Goal: Task Accomplishment & Management: Manage account settings

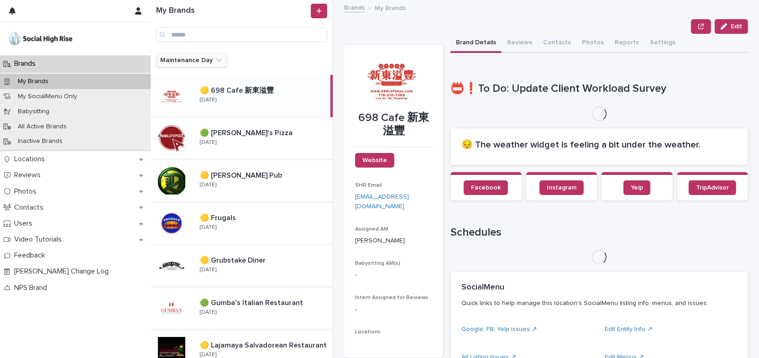
click at [218, 62] on icon "Maintenance Day" at bounding box center [218, 60] width 9 height 9
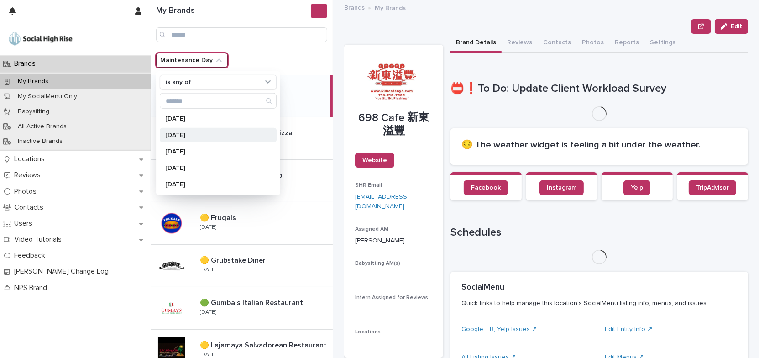
click at [195, 135] on p "[DATE]" at bounding box center [213, 135] width 97 height 6
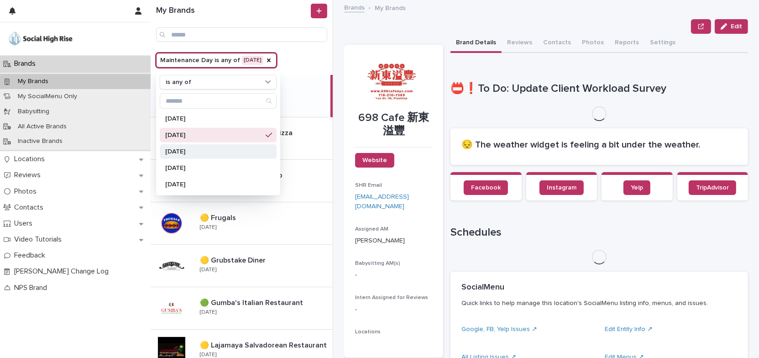
click at [194, 155] on div "[DATE]" at bounding box center [218, 151] width 117 height 15
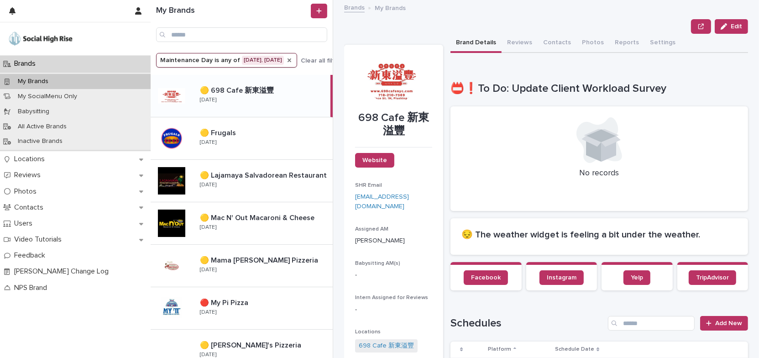
click at [293, 60] on icon "Maintenance Day" at bounding box center [289, 60] width 7 height 7
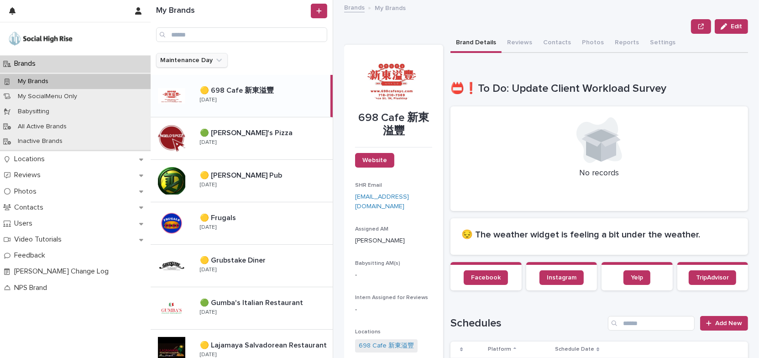
click at [217, 58] on icon "Maintenance Day" at bounding box center [218, 60] width 9 height 9
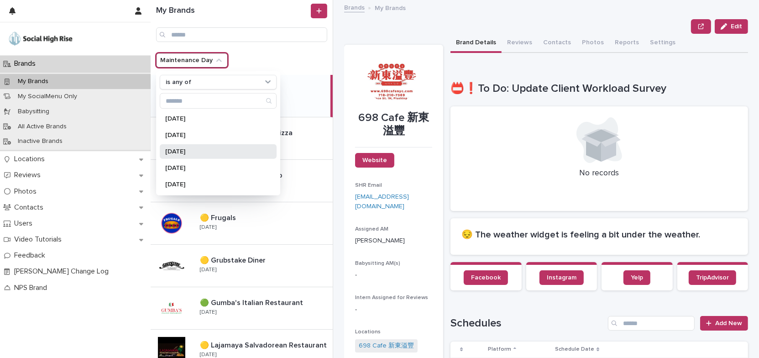
click at [189, 153] on p "[DATE]" at bounding box center [213, 151] width 97 height 6
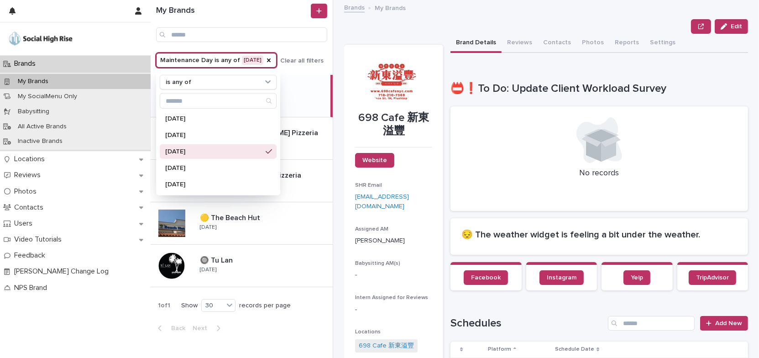
click at [359, 30] on div "Edit" at bounding box center [546, 26] width 404 height 15
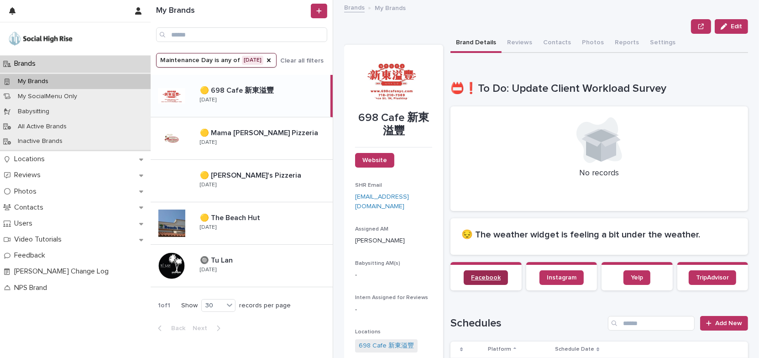
click at [479, 278] on span "Facebook" at bounding box center [486, 277] width 30 height 6
click at [270, 58] on icon "Maintenance Day" at bounding box center [269, 60] width 4 height 4
click at [217, 61] on icon "Maintenance Day" at bounding box center [218, 60] width 5 height 3
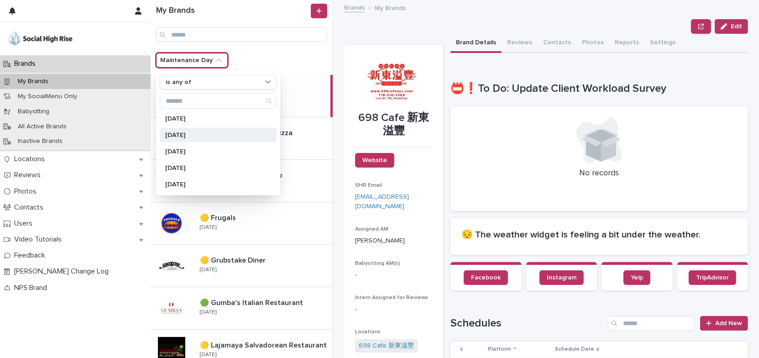
click at [206, 134] on p "[DATE]" at bounding box center [213, 135] width 97 height 6
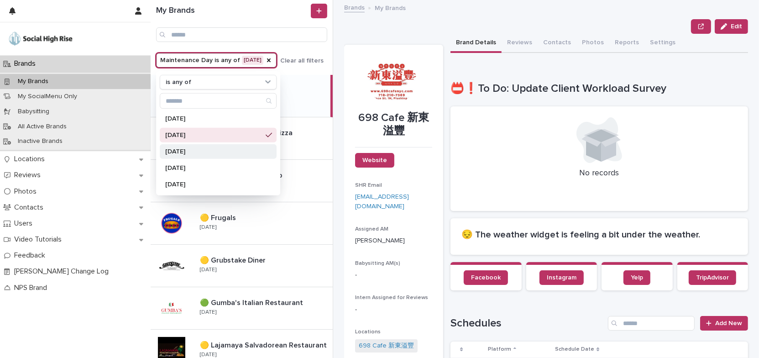
click at [203, 151] on p "[DATE]" at bounding box center [213, 151] width 97 height 6
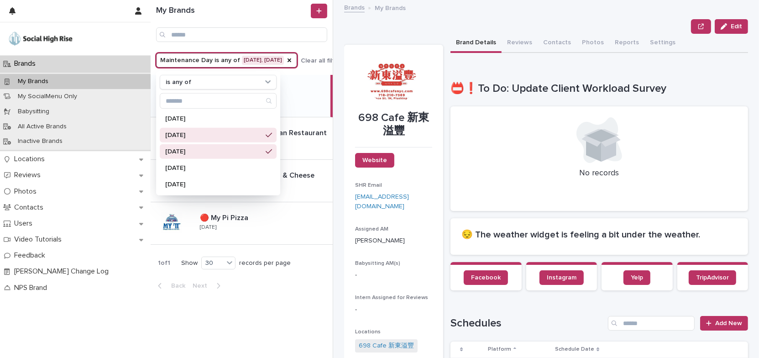
click at [370, 31] on div "Edit" at bounding box center [546, 26] width 404 height 15
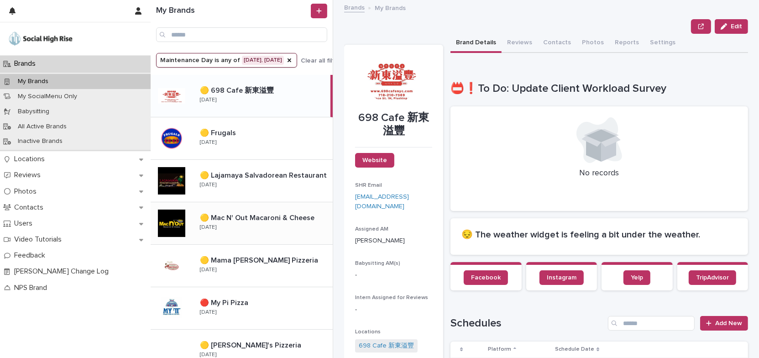
click at [273, 229] on div "🟡 Mac N' Out Macaroni & Cheese 🟡 Mac N' Out Macaroni & Cheese [DATE]" at bounding box center [262, 223] width 140 height 26
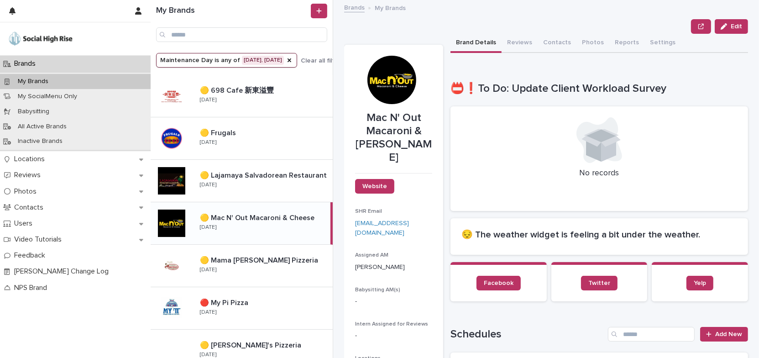
scroll to position [124, 0]
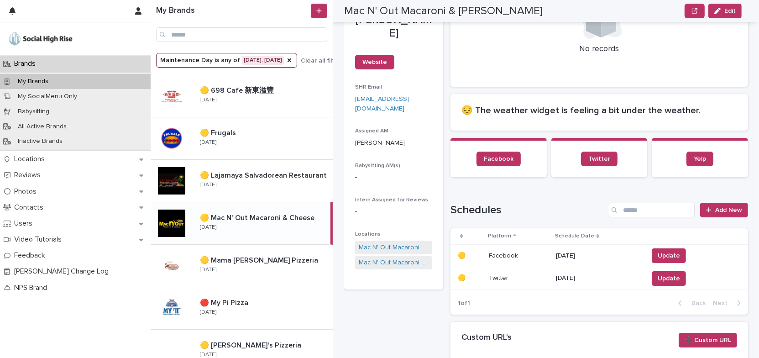
click at [558, 255] on p "[DATE]" at bounding box center [598, 256] width 85 height 8
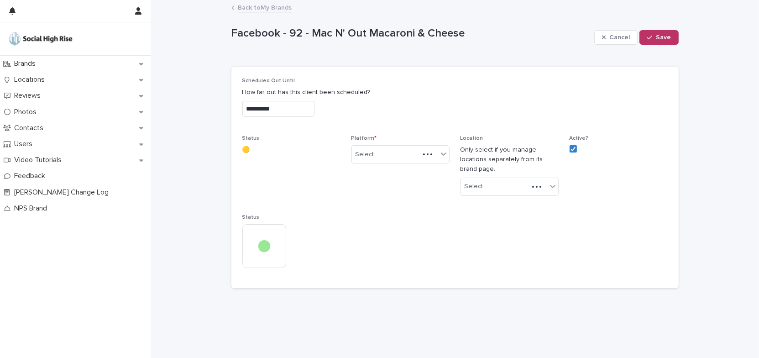
click at [302, 104] on input "**********" at bounding box center [278, 109] width 72 height 16
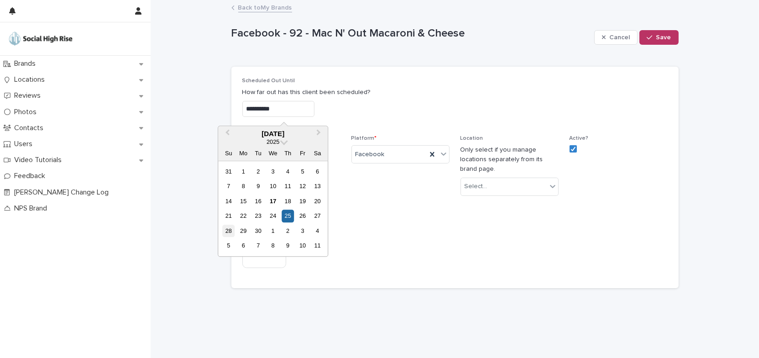
click at [227, 230] on div "28" at bounding box center [228, 230] width 12 height 12
type input "**********"
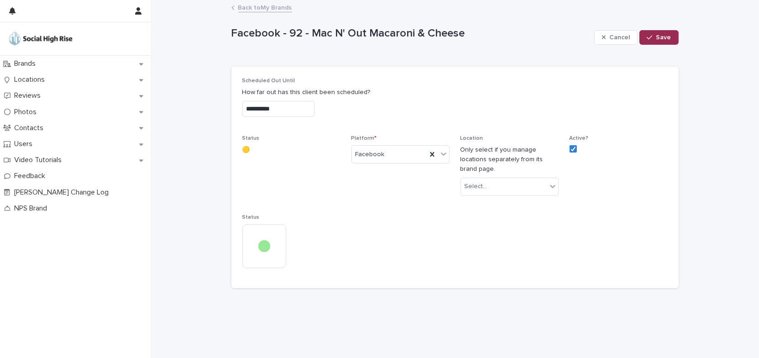
click at [660, 41] on button "Save" at bounding box center [658, 37] width 39 height 15
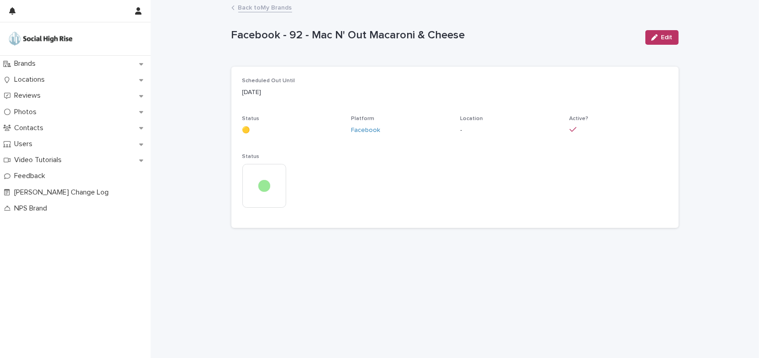
click at [283, 9] on link "Back to My Brands" at bounding box center [265, 7] width 54 height 10
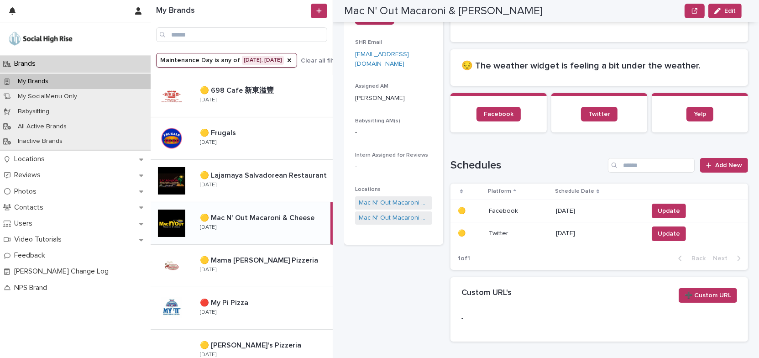
scroll to position [207, 0]
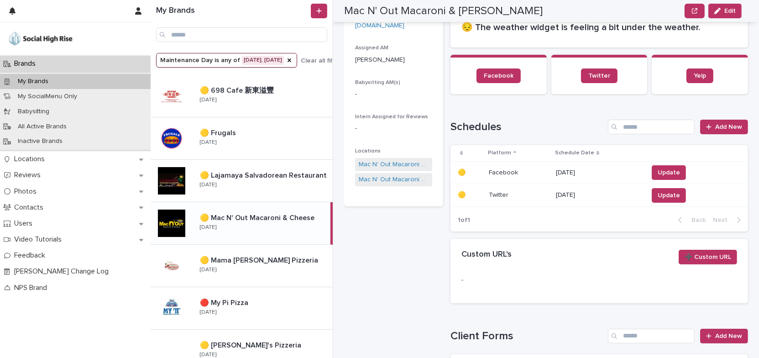
click at [580, 193] on p "[DATE]" at bounding box center [598, 195] width 85 height 8
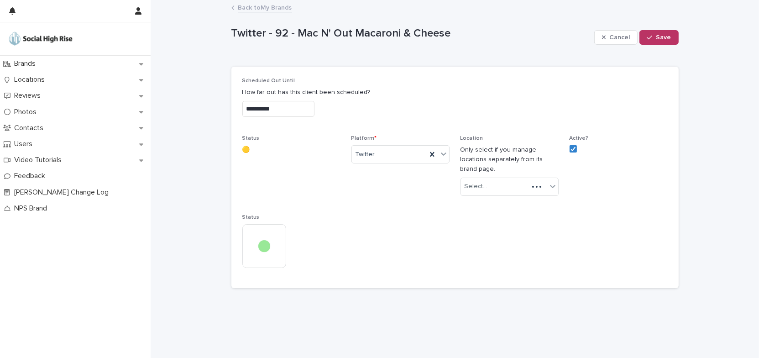
click at [314, 109] on input "**********" at bounding box center [278, 109] width 72 height 16
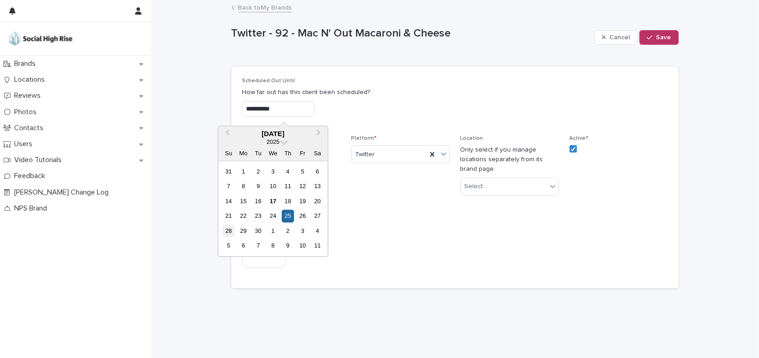
click at [231, 232] on div "28" at bounding box center [228, 230] width 12 height 12
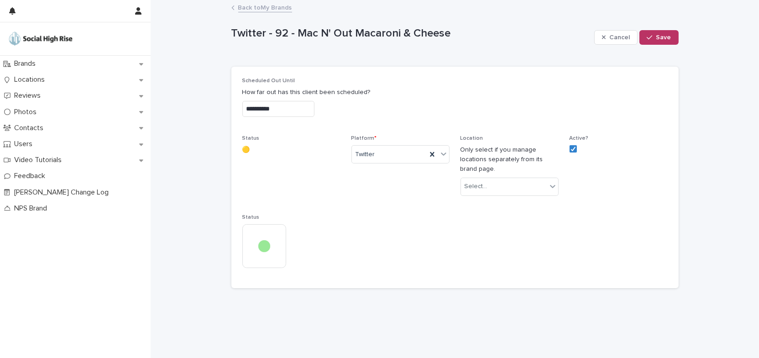
type input "**********"
click at [671, 34] on button "Save" at bounding box center [658, 37] width 39 height 15
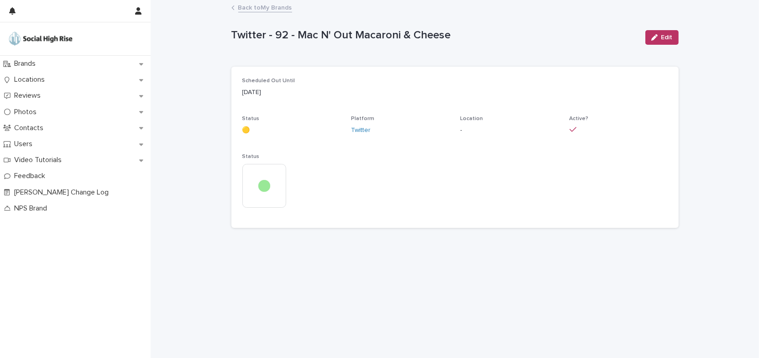
click at [270, 9] on link "Back to My Brands" at bounding box center [265, 7] width 54 height 10
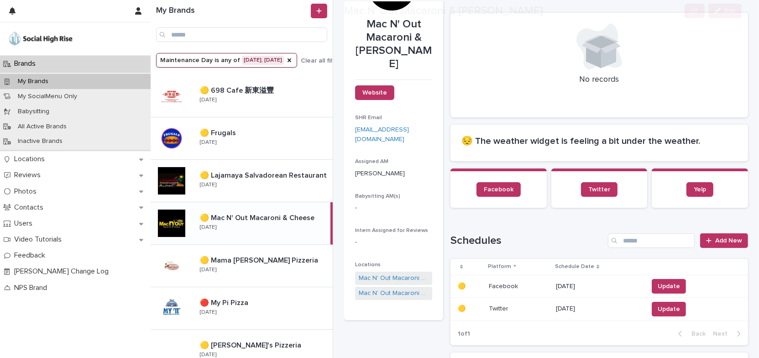
scroll to position [166, 0]
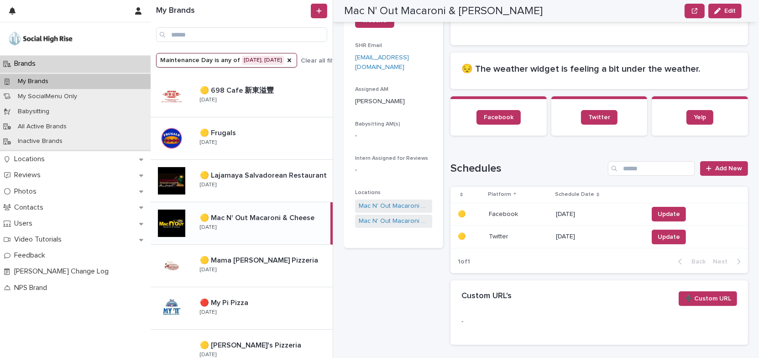
click at [571, 212] on p "[DATE]" at bounding box center [598, 214] width 85 height 8
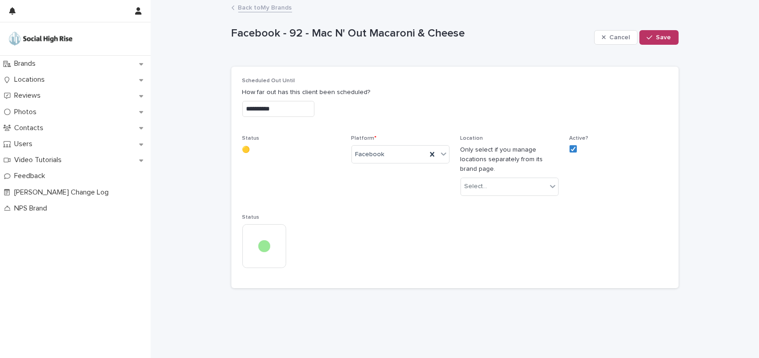
click at [307, 104] on input "**********" at bounding box center [278, 109] width 72 height 16
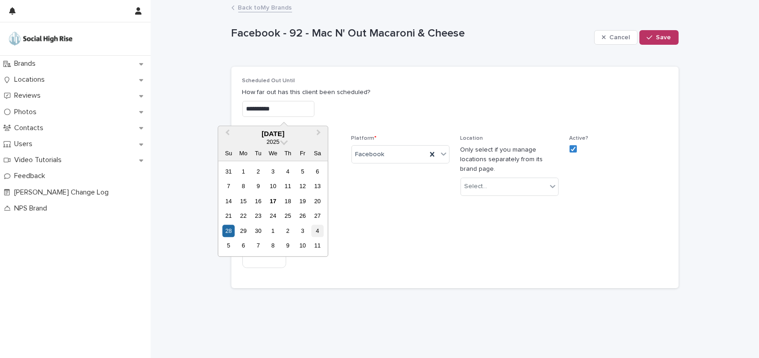
click at [318, 229] on div "4" at bounding box center [317, 230] width 12 height 12
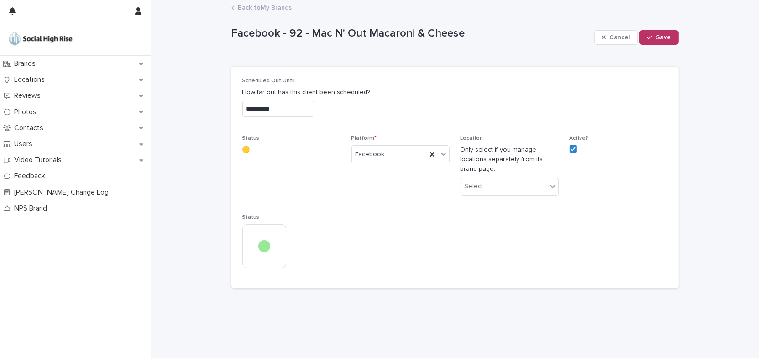
type input "**********"
click at [675, 38] on button "Save" at bounding box center [658, 37] width 39 height 15
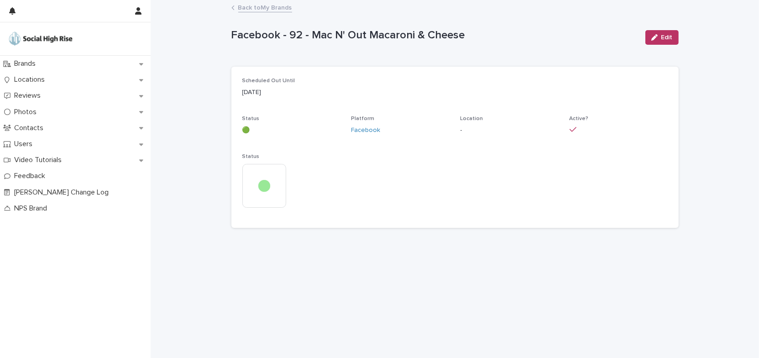
click at [269, 5] on link "Back to My Brands" at bounding box center [265, 7] width 54 height 10
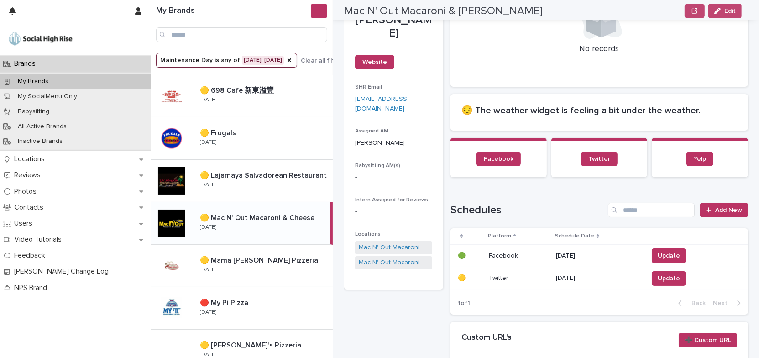
scroll to position [249, 0]
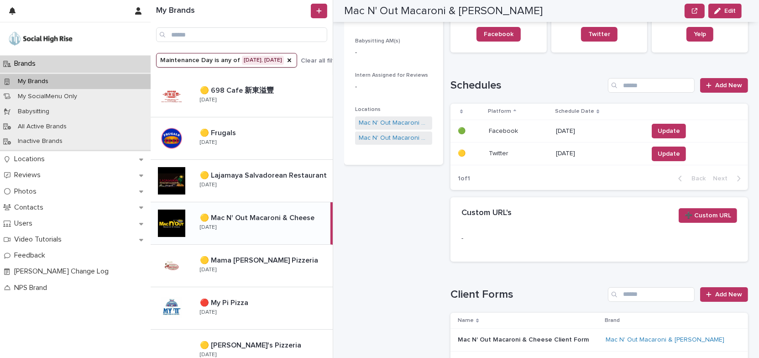
click at [562, 150] on p "[DATE]" at bounding box center [598, 154] width 85 height 8
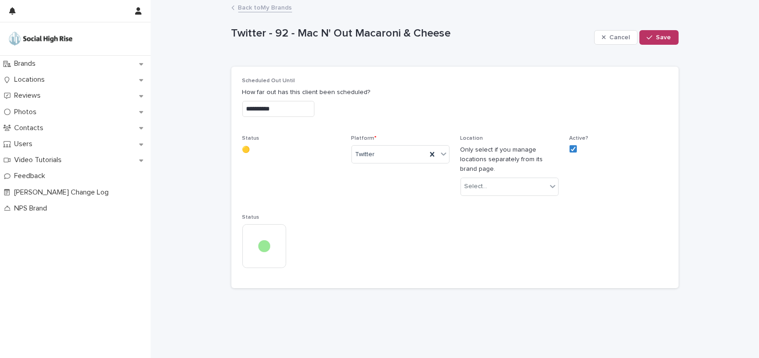
click at [307, 106] on input "**********" at bounding box center [278, 109] width 72 height 16
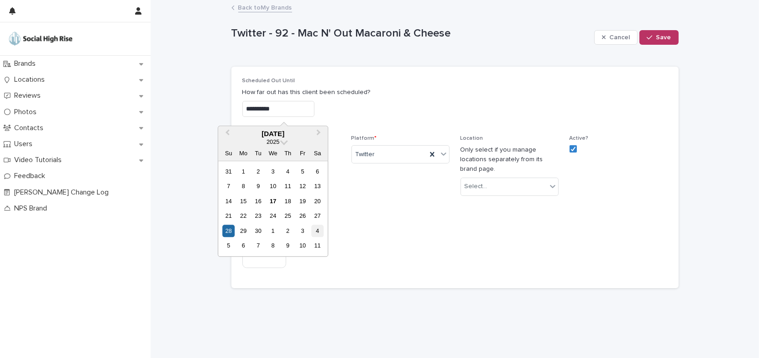
click at [316, 230] on div "4" at bounding box center [317, 230] width 12 height 12
type input "**********"
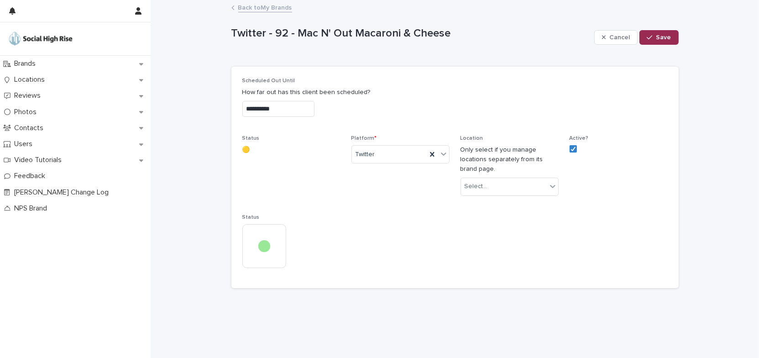
click at [655, 39] on div "button" at bounding box center [650, 37] width 9 height 6
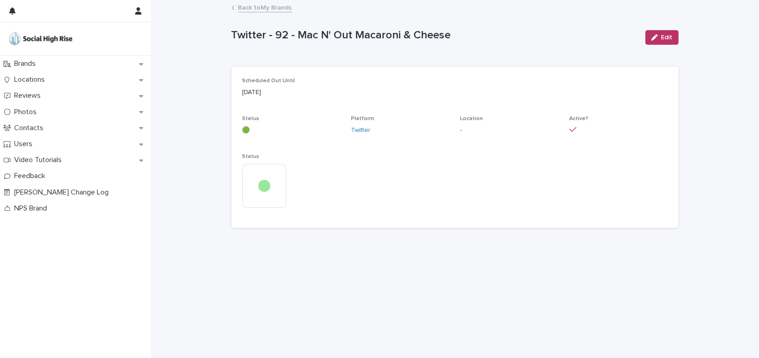
click at [284, 9] on link "Back to My Brands" at bounding box center [265, 7] width 54 height 10
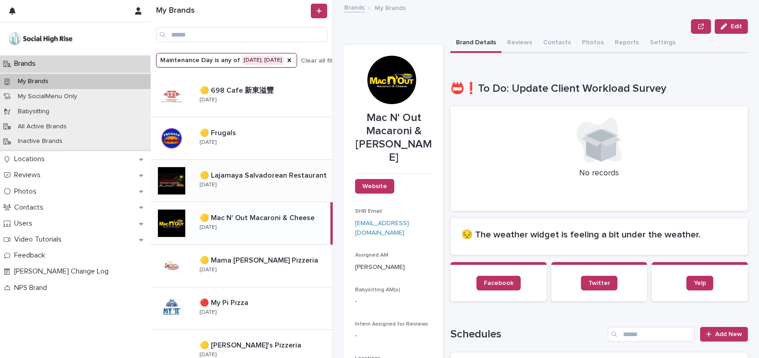
click at [278, 187] on div "🟡 Lajamaya Salvadorean Restaurant 🟡 [GEOGRAPHIC_DATA] Salvadorean Restaurant [D…" at bounding box center [262, 180] width 140 height 26
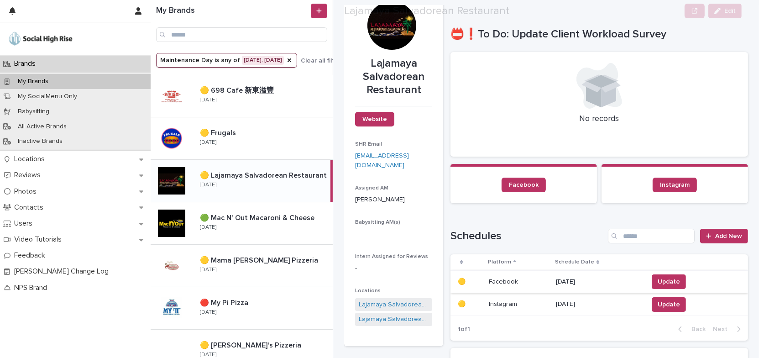
scroll to position [124, 0]
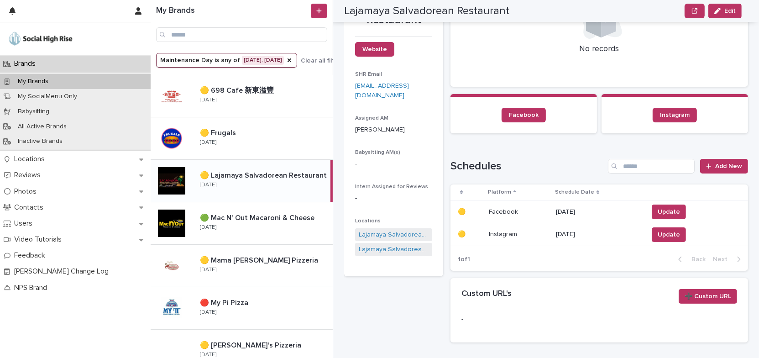
click at [564, 211] on p "[DATE]" at bounding box center [598, 212] width 85 height 8
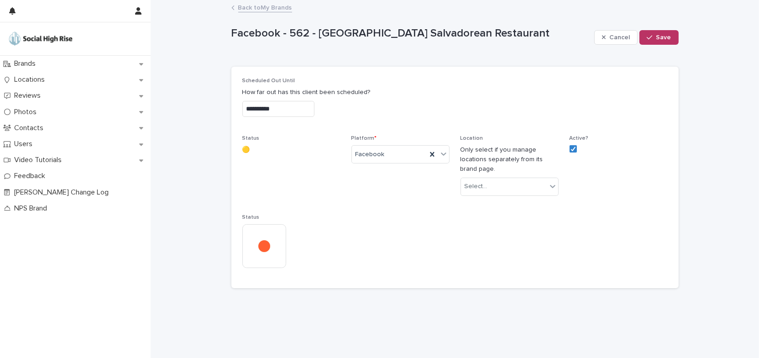
click at [313, 113] on input "**********" at bounding box center [278, 109] width 72 height 16
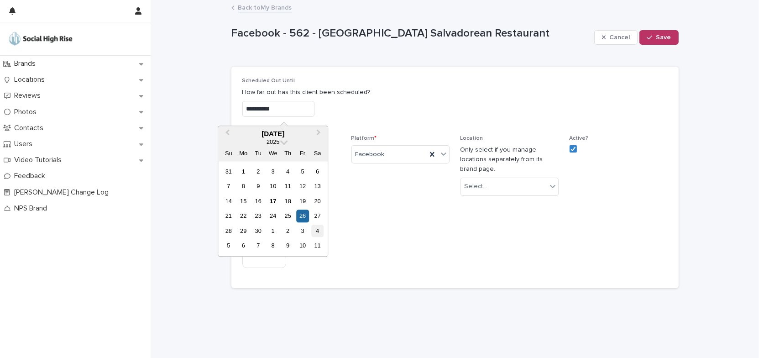
click at [315, 229] on div "4" at bounding box center [317, 230] width 12 height 12
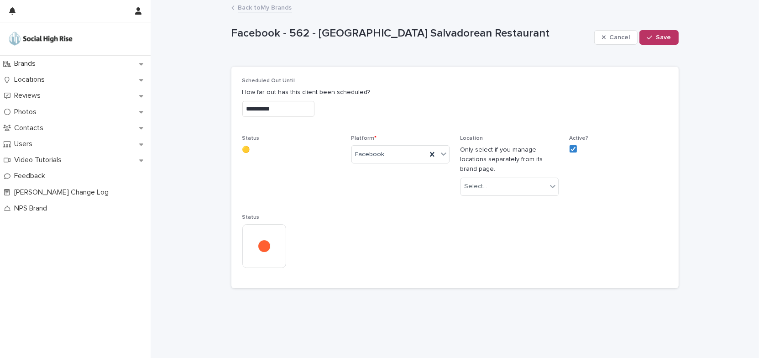
type input "**********"
click at [652, 38] on icon "button" at bounding box center [648, 37] width 5 height 6
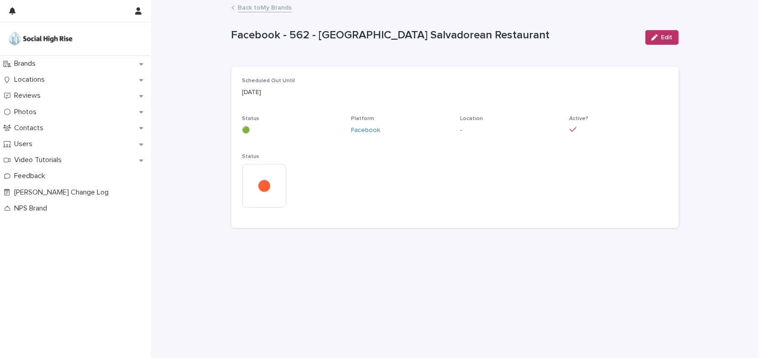
click at [283, 5] on link "Back to My Brands" at bounding box center [265, 7] width 54 height 10
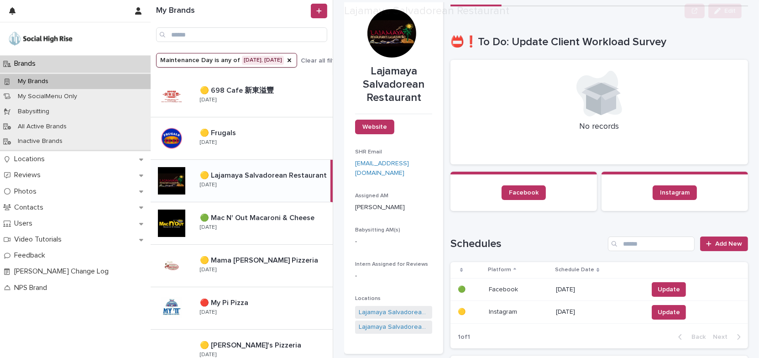
scroll to position [124, 0]
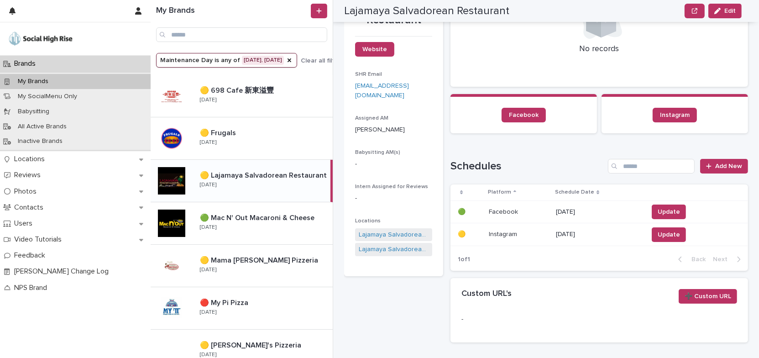
click at [563, 232] on p "[DATE]" at bounding box center [598, 234] width 85 height 8
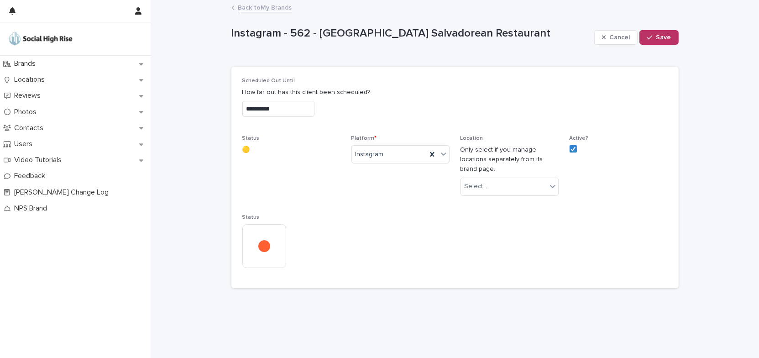
click at [303, 105] on input "**********" at bounding box center [278, 109] width 72 height 16
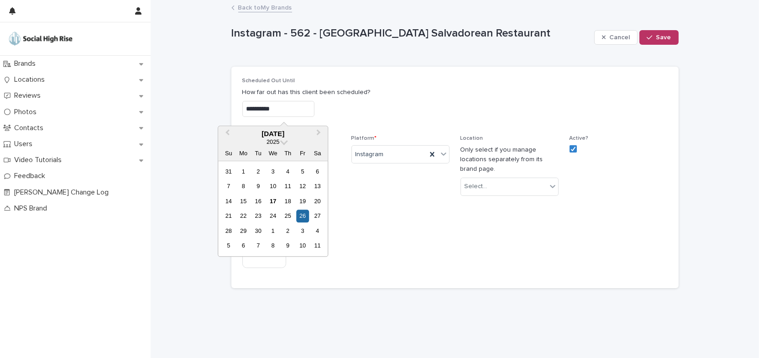
drag, startPoint x: 318, startPoint y: 228, endPoint x: 324, endPoint y: 223, distance: 7.8
click at [318, 229] on div "4" at bounding box center [317, 230] width 12 height 12
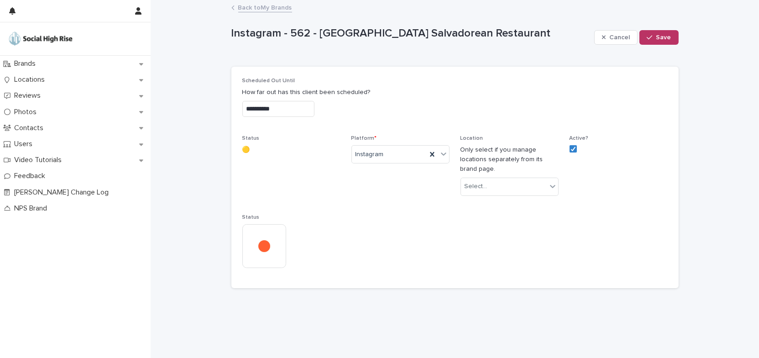
type input "**********"
click at [655, 37] on div "button" at bounding box center [650, 37] width 9 height 6
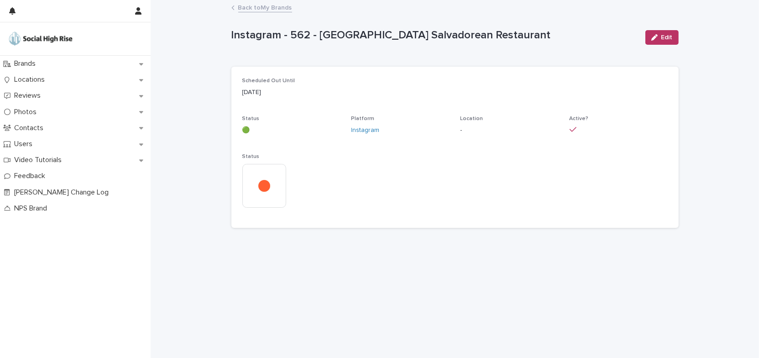
click at [276, 6] on link "Back to My Brands" at bounding box center [265, 7] width 54 height 10
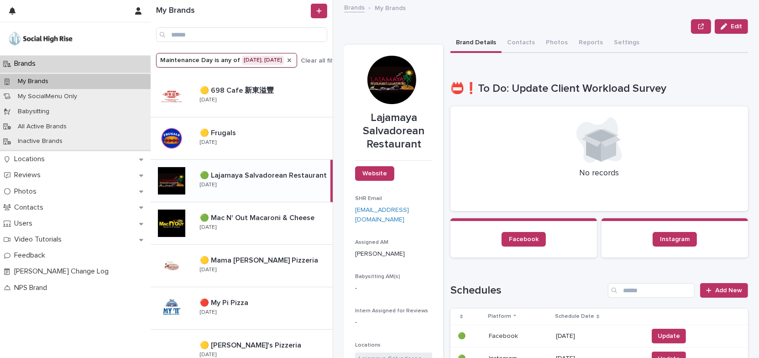
click at [291, 59] on icon "Maintenance Day" at bounding box center [289, 60] width 4 height 4
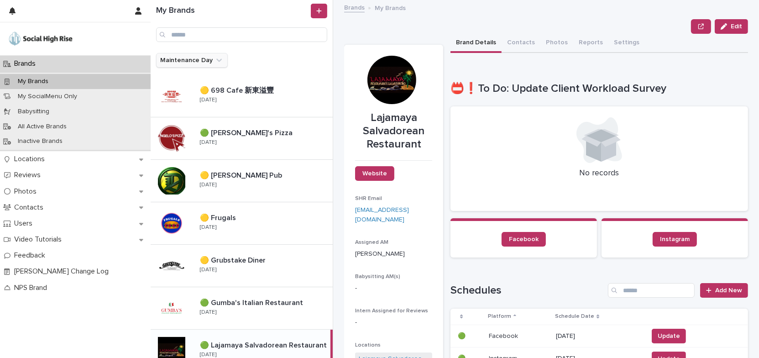
click at [217, 61] on icon "Maintenance Day" at bounding box center [218, 60] width 5 height 3
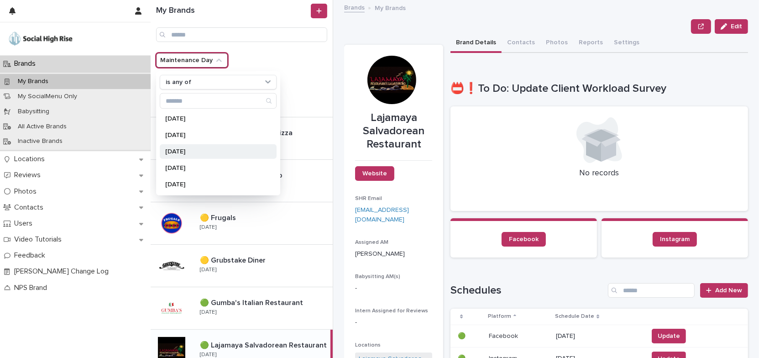
click at [198, 151] on p "[DATE]" at bounding box center [213, 151] width 97 height 6
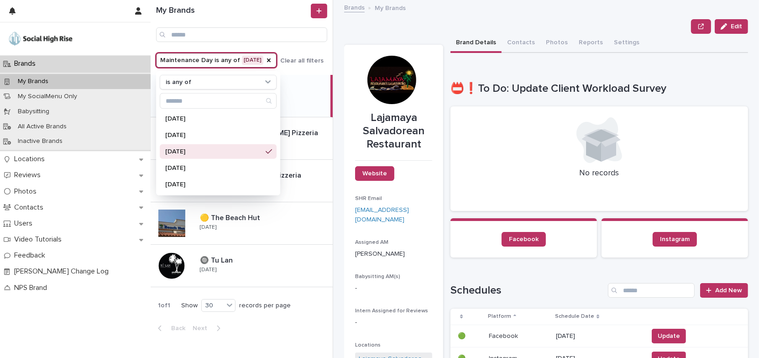
click at [464, 26] on div "Edit" at bounding box center [546, 26] width 404 height 15
